Goal: Task Accomplishment & Management: Complete application form

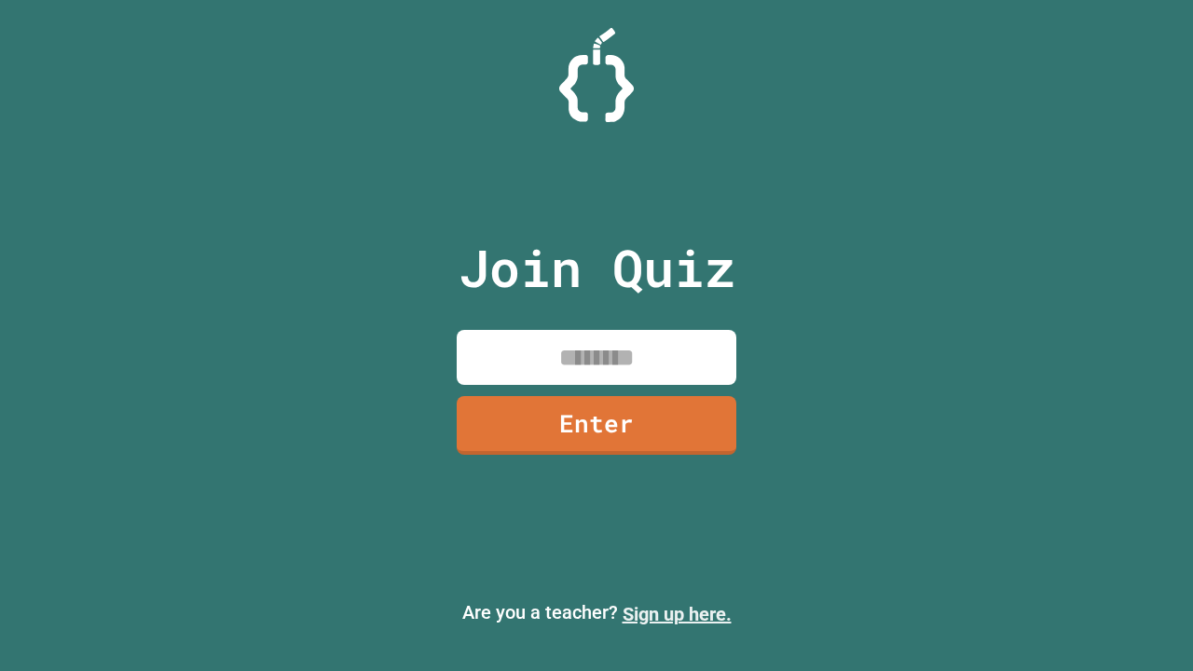
click at [677, 614] on link "Sign up here." at bounding box center [677, 614] width 109 height 22
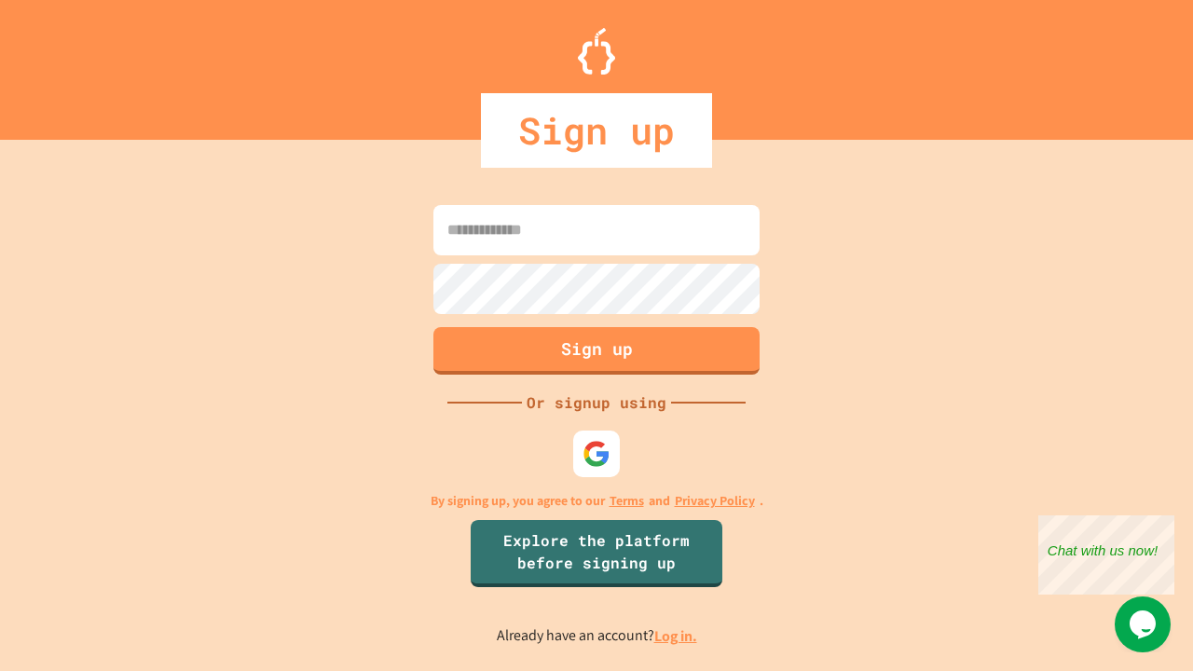
click at [677, 636] on link "Log in." at bounding box center [675, 636] width 43 height 20
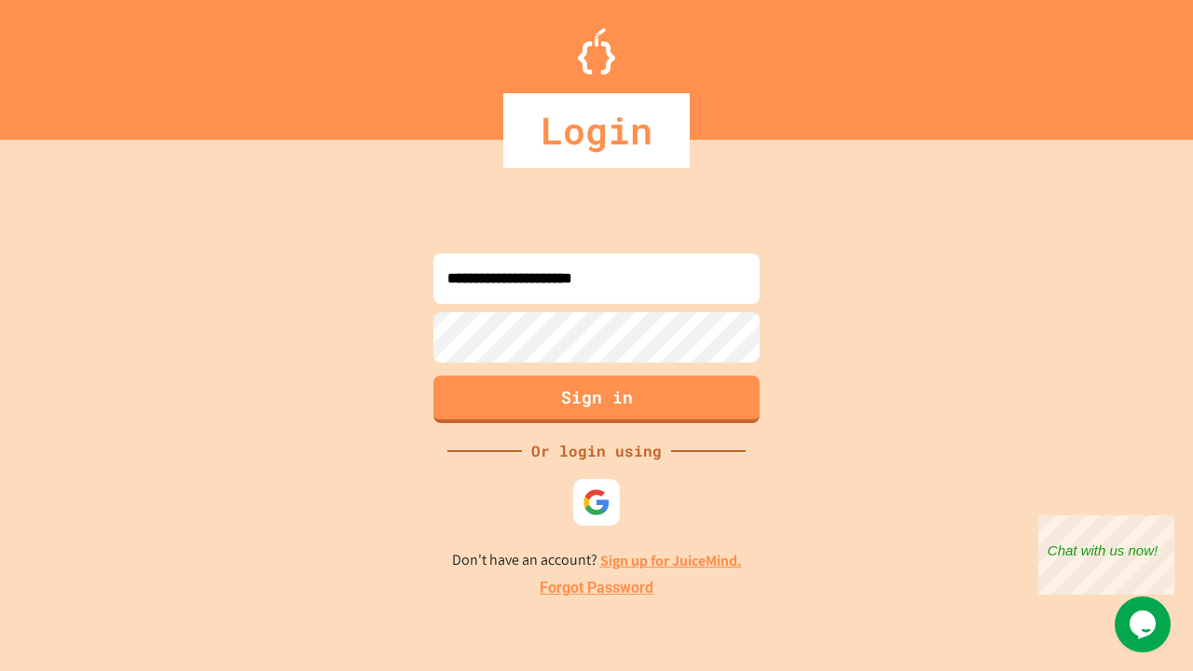
type input "**********"
